Goal: Information Seeking & Learning: Find specific fact

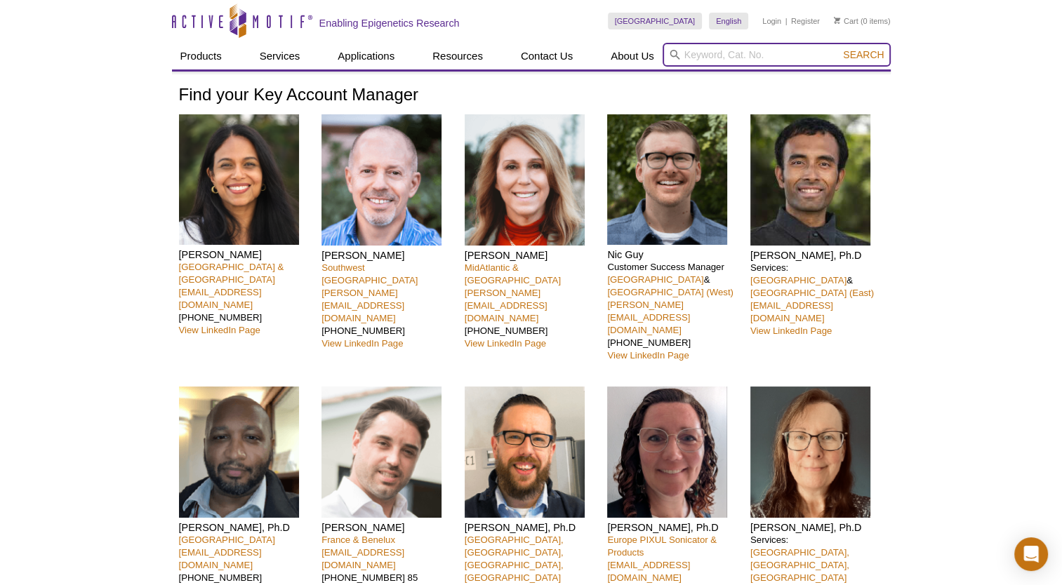
click at [766, 59] on input "search" at bounding box center [776, 55] width 228 height 24
paste input "39649"
type input "39649"
click at [839, 48] on button "Search" at bounding box center [863, 54] width 49 height 13
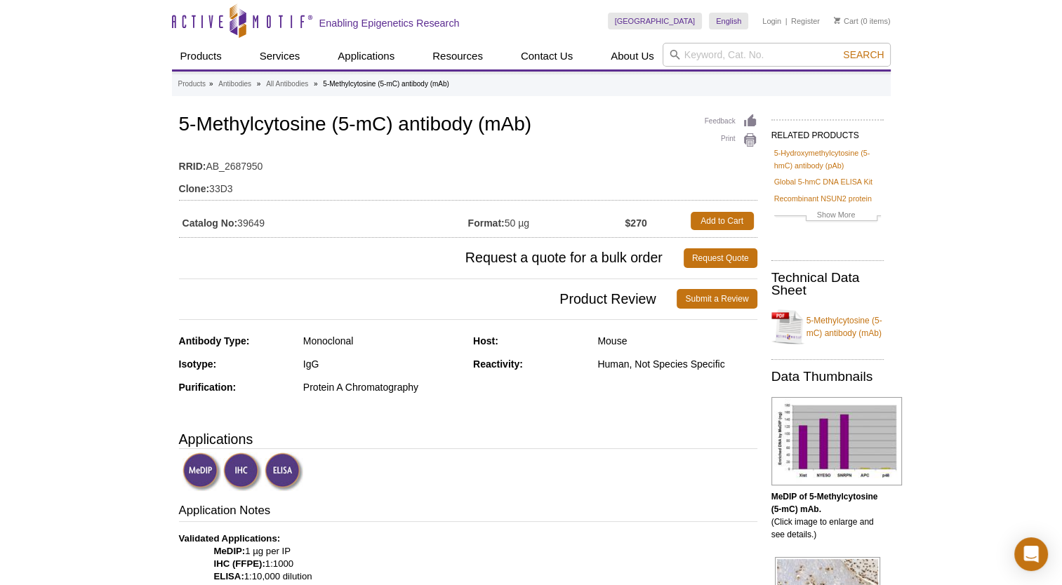
click at [713, 54] on input "search" at bounding box center [776, 55] width 228 height 24
paste input "61479"
type input "61479"
click at [839, 48] on button "Search" at bounding box center [863, 54] width 49 height 13
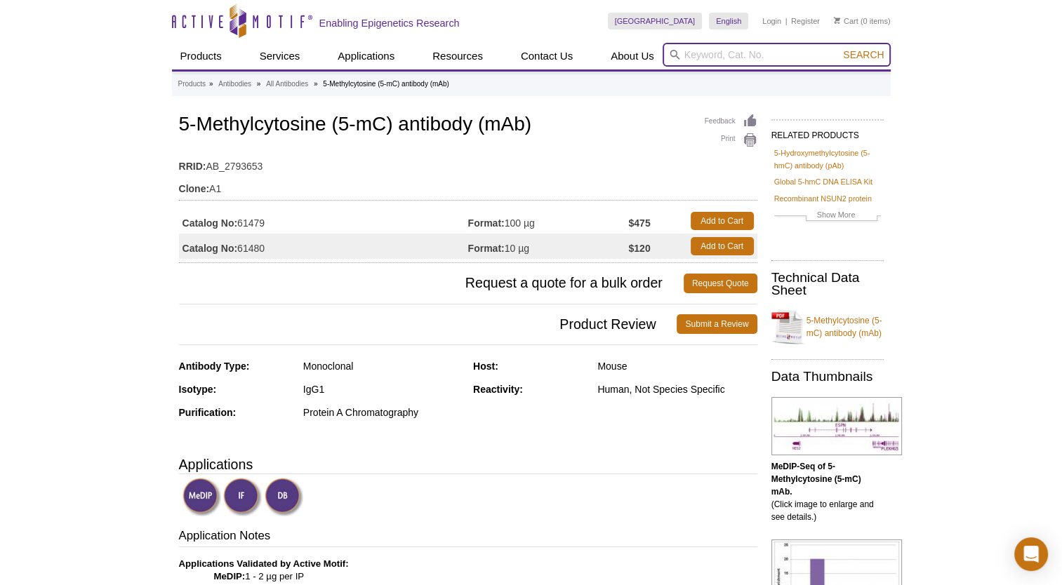
click at [741, 55] on input "search" at bounding box center [776, 55] width 228 height 24
paste input "61480"
type input "61480"
click at [839, 48] on button "Search" at bounding box center [863, 54] width 49 height 13
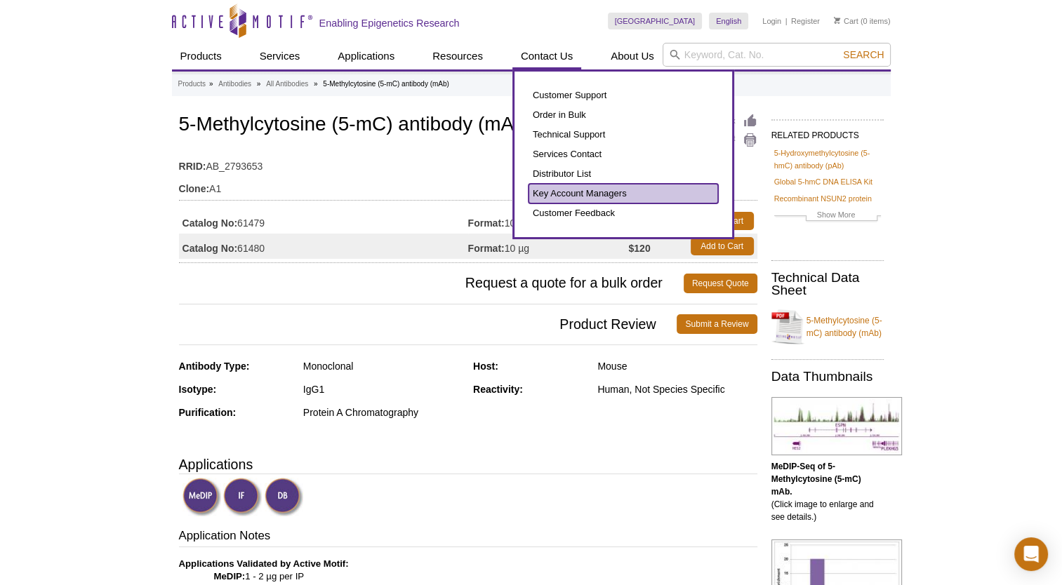
click at [573, 184] on link "Key Account Managers" at bounding box center [622, 194] width 189 height 20
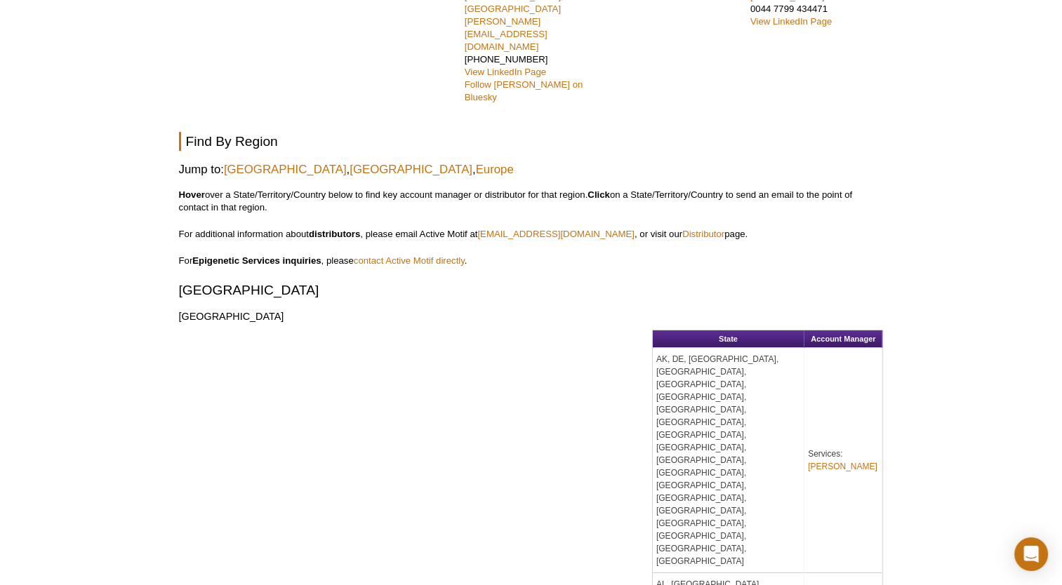
scroll to position [632, 0]
